Goal: Task Accomplishment & Management: Use online tool/utility

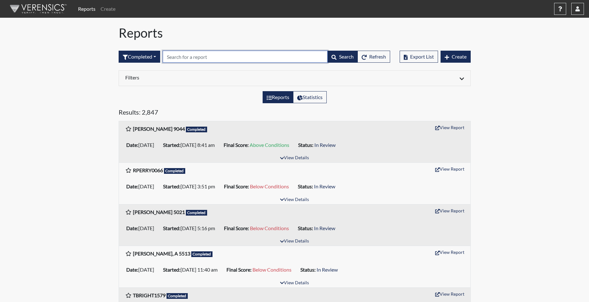
click at [184, 55] on input "text" at bounding box center [245, 57] width 165 height 12
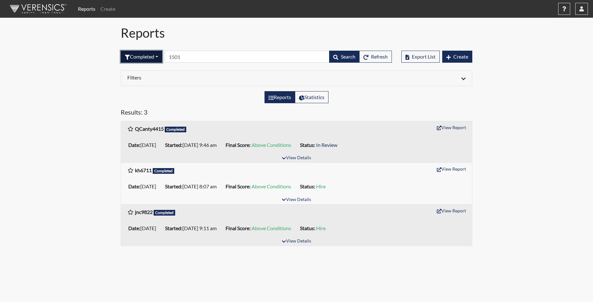
click at [147, 57] on button "Completed" at bounding box center [142, 57] width 42 height 12
click at [145, 90] on button "Sent by email" at bounding box center [146, 92] width 50 height 10
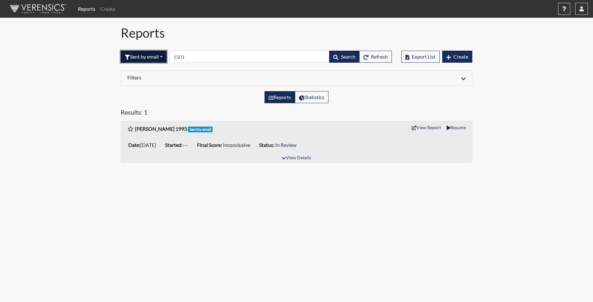
click at [139, 54] on button "Sent by email" at bounding box center [144, 57] width 46 height 12
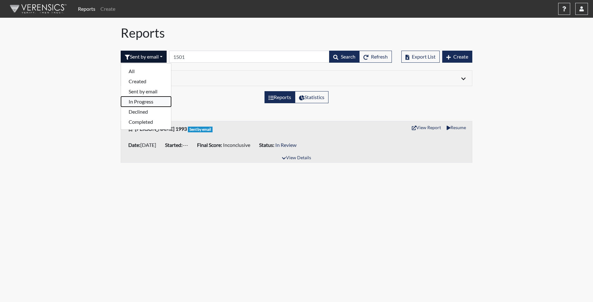
click at [144, 101] on button "In Progress" at bounding box center [146, 102] width 50 height 10
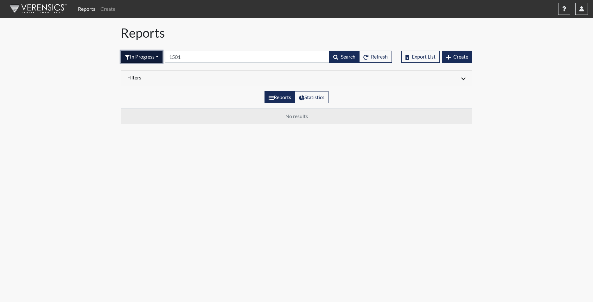
click at [147, 55] on button "In Progress" at bounding box center [142, 57] width 42 height 12
click at [144, 110] on button "Declined" at bounding box center [146, 112] width 50 height 10
click at [143, 53] on button "Declined" at bounding box center [139, 57] width 36 height 12
click at [144, 122] on button "Completed" at bounding box center [146, 122] width 50 height 10
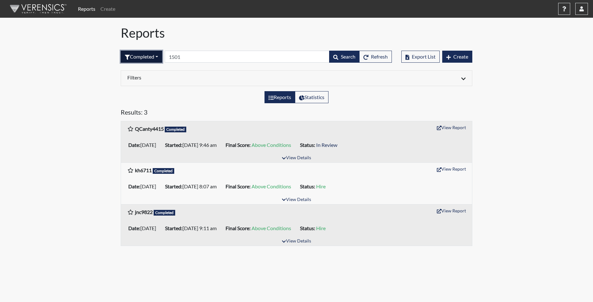
click at [140, 58] on button "Completed" at bounding box center [142, 57] width 42 height 12
click at [144, 92] on button "Sent by email" at bounding box center [146, 92] width 50 height 10
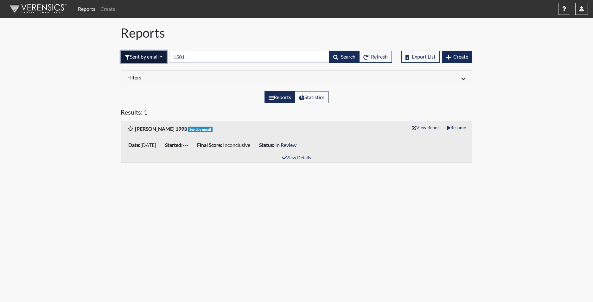
click at [147, 55] on button "Sent by email" at bounding box center [144, 57] width 46 height 12
click at [145, 122] on button "Completed" at bounding box center [146, 122] width 50 height 10
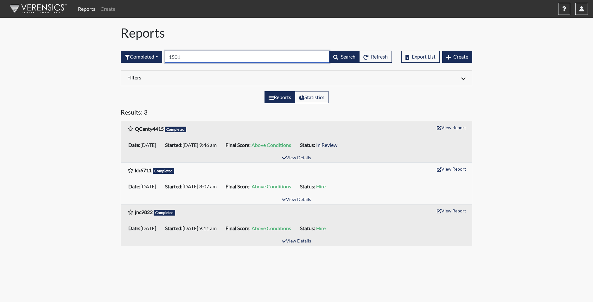
click at [195, 55] on input "1501" at bounding box center [247, 57] width 165 height 12
drag, startPoint x: 195, startPoint y: 55, endPoint x: 187, endPoint y: 55, distance: 7.6
click at [187, 55] on input "1501" at bounding box center [247, 57] width 165 height 12
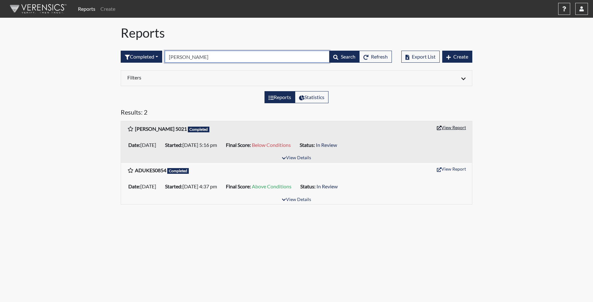
type input "dukes"
click at [451, 127] on button "View Report" at bounding box center [451, 128] width 35 height 10
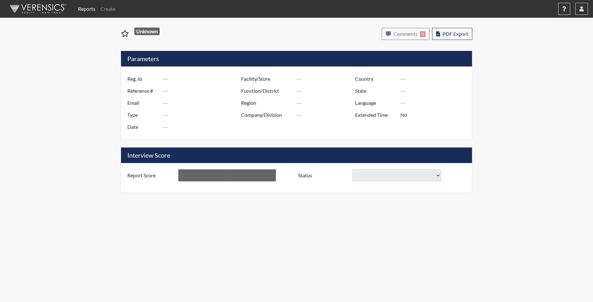
type input "[PERSON_NAME] 5021"
type input "51570"
type input "[EMAIL_ADDRESS][DOMAIN_NAME]"
type input "Corrections Pre-Employment"
type input "[DATE]"
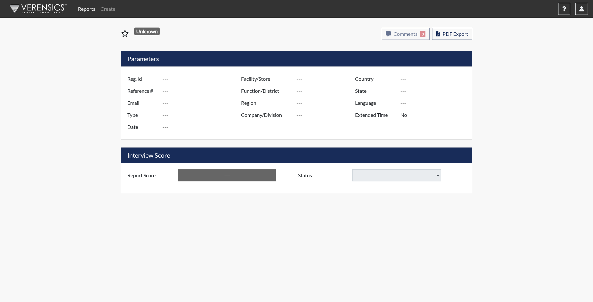
type input "[PERSON_NAME]"
type input "[GEOGRAPHIC_DATA]"
type input "[US_STATE]"
type input "English"
type input "Yes"
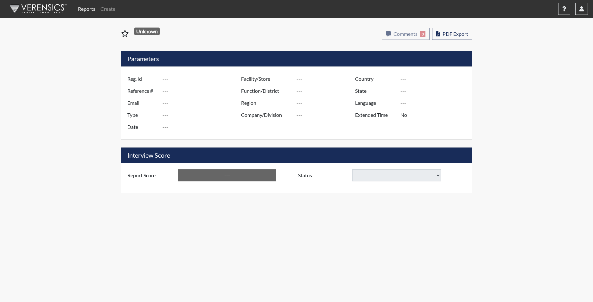
type input "Below Conditions"
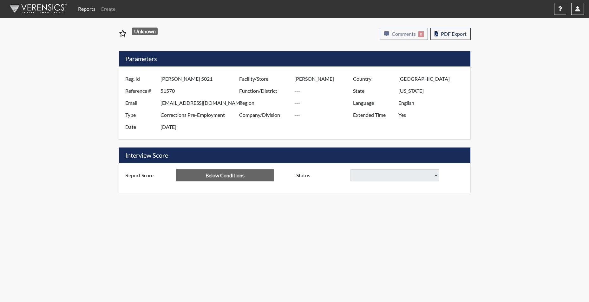
select select
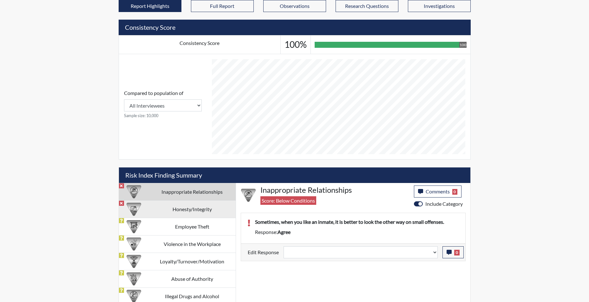
scroll to position [247, 0]
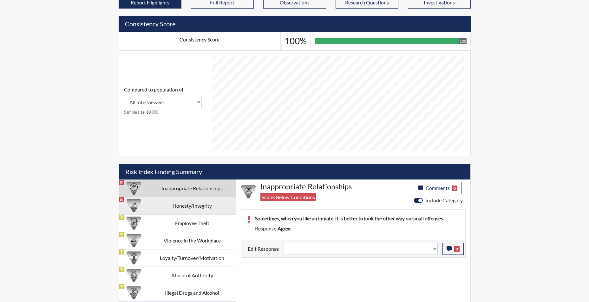
click at [192, 208] on td "Honesty/Integrity" at bounding box center [192, 205] width 87 height 17
select select
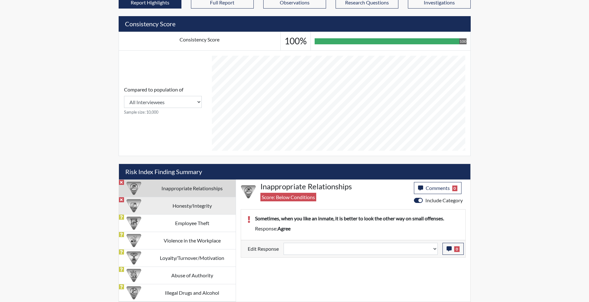
select select
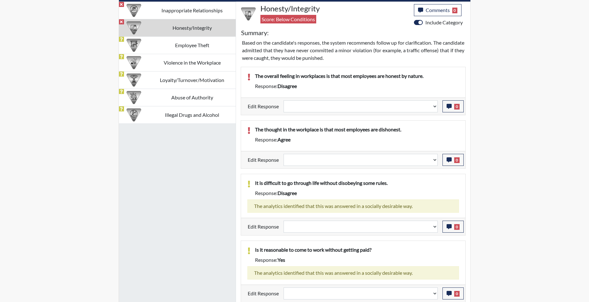
scroll to position [405, 0]
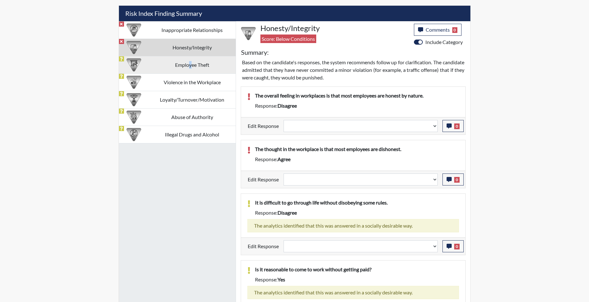
click at [190, 66] on td "Employee Theft" at bounding box center [192, 64] width 87 height 17
select select
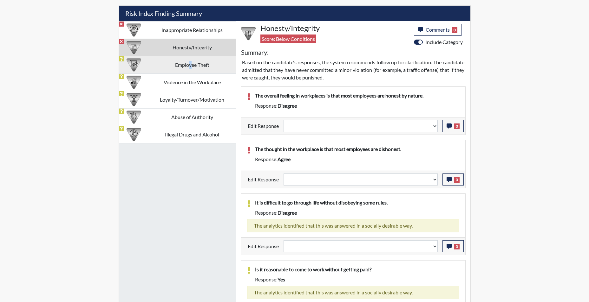
select select
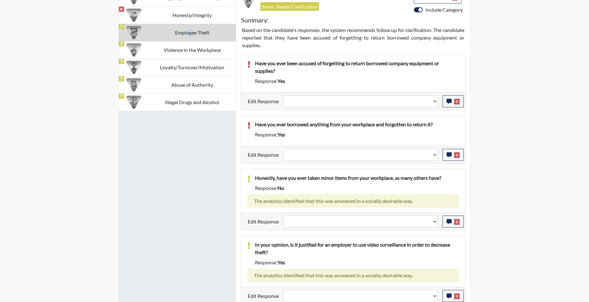
scroll to position [441, 0]
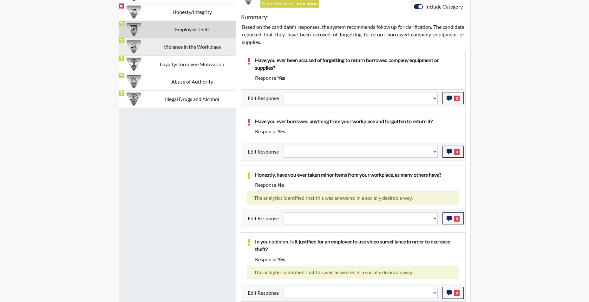
click at [190, 49] on td "Violence in the Workplace" at bounding box center [192, 46] width 87 height 17
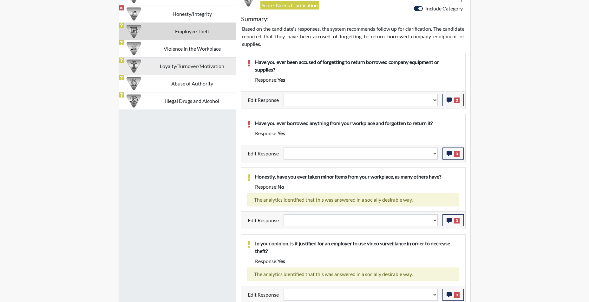
select select
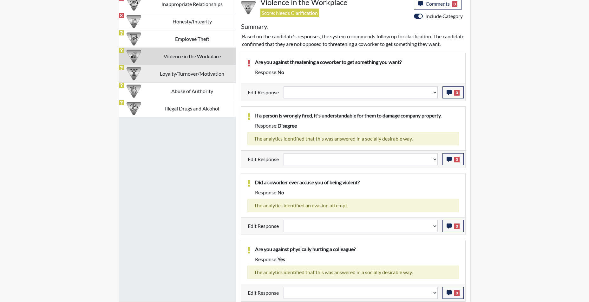
click at [193, 67] on td "Loyalty/Turnover/Motivation" at bounding box center [192, 73] width 87 height 17
select select
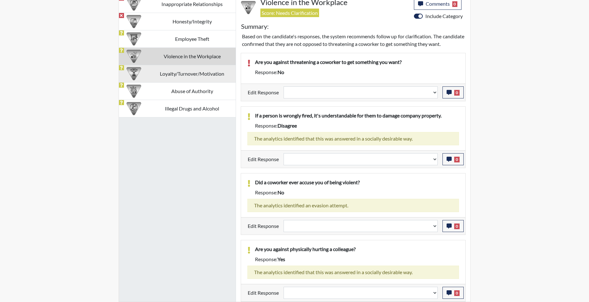
select select
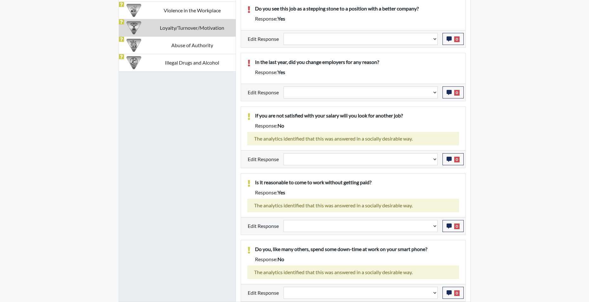
drag, startPoint x: 178, startPoint y: 47, endPoint x: 181, endPoint y: 48, distance: 3.8
click at [178, 47] on td "Abuse of Authority" at bounding box center [192, 44] width 87 height 17
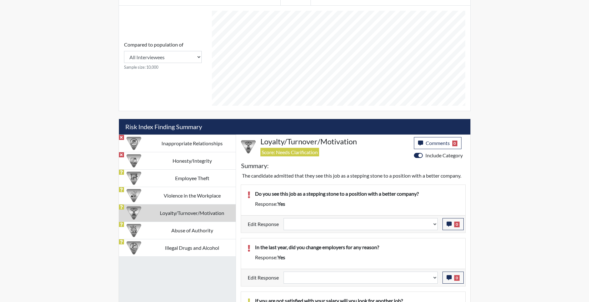
select select
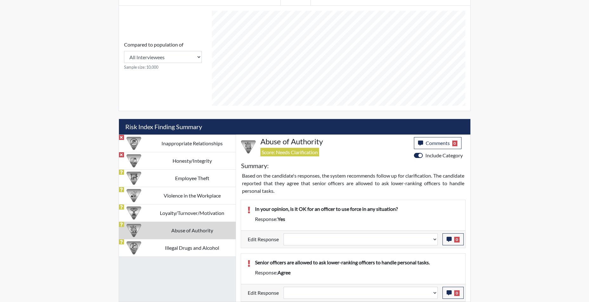
click at [199, 249] on td "Illegal Drugs and Alcohol" at bounding box center [192, 247] width 87 height 17
select select
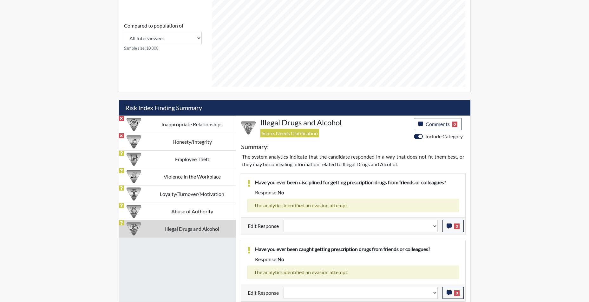
click at [192, 159] on td "Employee Theft" at bounding box center [192, 159] width 87 height 17
select select
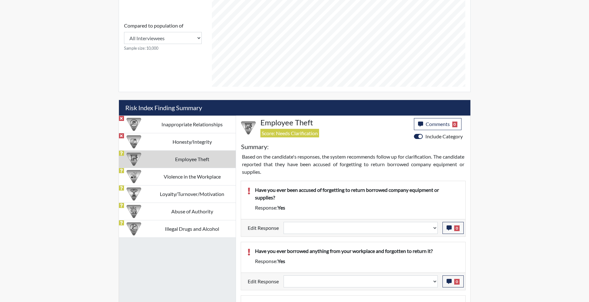
scroll to position [441, 0]
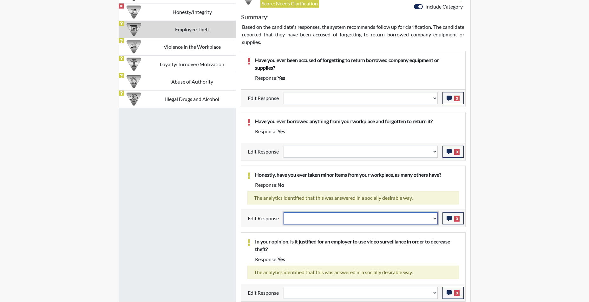
click at [435, 220] on select "Question is not relevant. Results will be updated. Reasonable explanation provi…" at bounding box center [360, 219] width 154 height 12
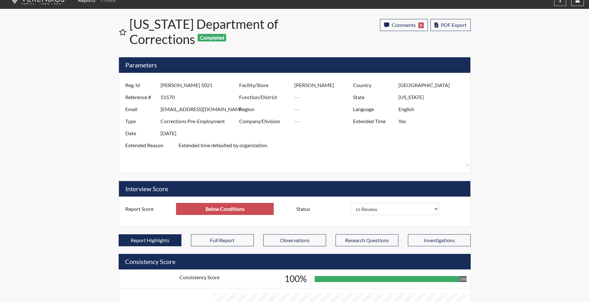
scroll to position [0, 0]
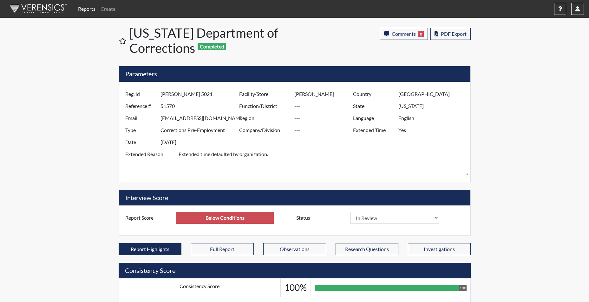
click at [87, 9] on link "Reports" at bounding box center [86, 9] width 23 height 13
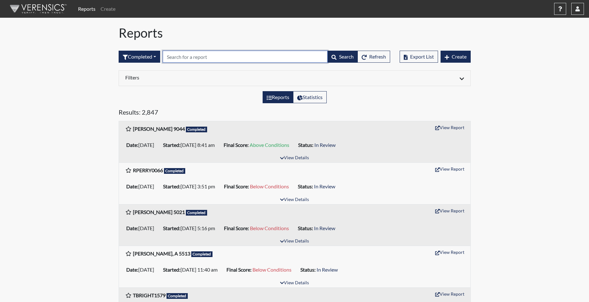
click at [175, 59] on input "text" at bounding box center [245, 57] width 165 height 12
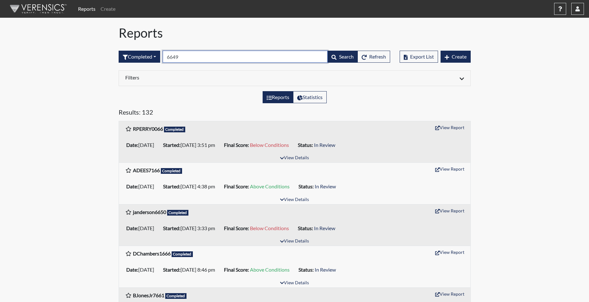
click at [178, 55] on input "6649" at bounding box center [245, 57] width 165 height 12
drag, startPoint x: 193, startPoint y: 57, endPoint x: 134, endPoint y: 50, distance: 59.7
click at [134, 50] on div "Completed All Created Sent by email In Progress Declined Completed 6649 Search …" at bounding box center [254, 56] width 271 height 27
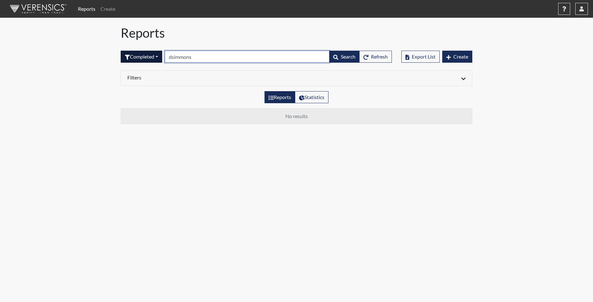
type input "dsimmons"
click at [150, 59] on button "Completed" at bounding box center [142, 57] width 42 height 12
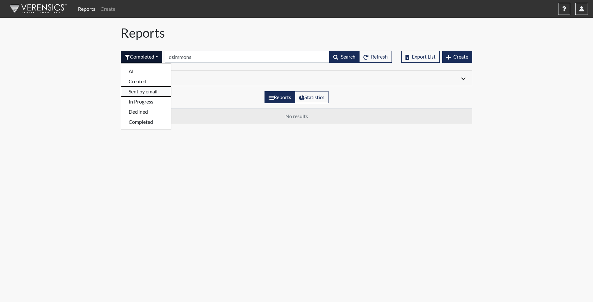
click at [149, 94] on button "Sent by email" at bounding box center [146, 92] width 50 height 10
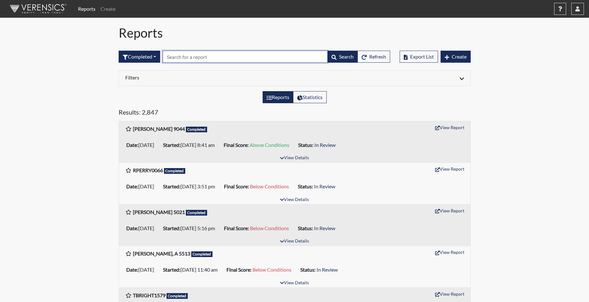
click at [170, 59] on input "text" at bounding box center [245, 57] width 165 height 12
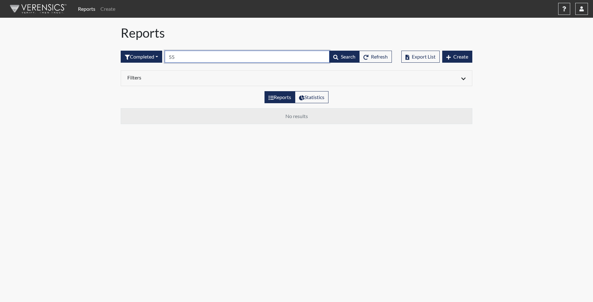
type input "5"
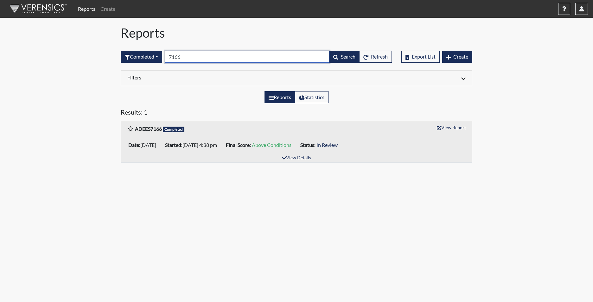
type input "7166"
